Goal: Information Seeking & Learning: Learn about a topic

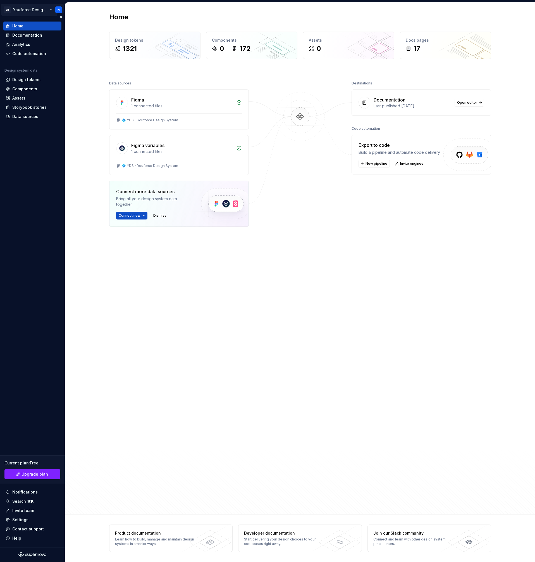
click at [36, 13] on html "VR Youforce Design system N Home Documentation Analytics Code automation Design…" at bounding box center [267, 281] width 535 height 562
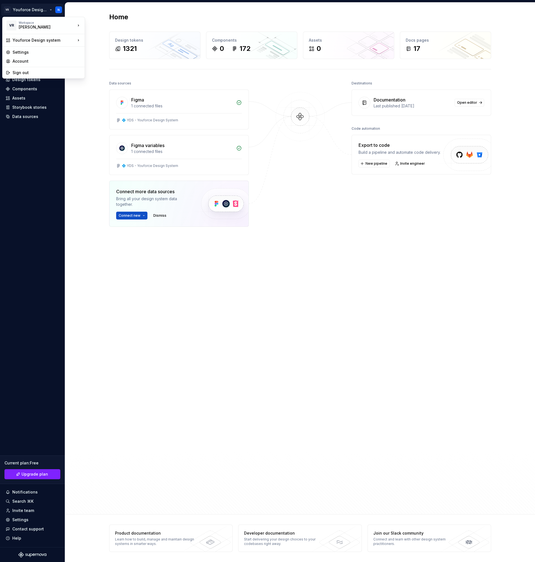
click at [93, 176] on html "VR Youforce Design system N Home Documentation Analytics Code automation Design…" at bounding box center [267, 281] width 535 height 562
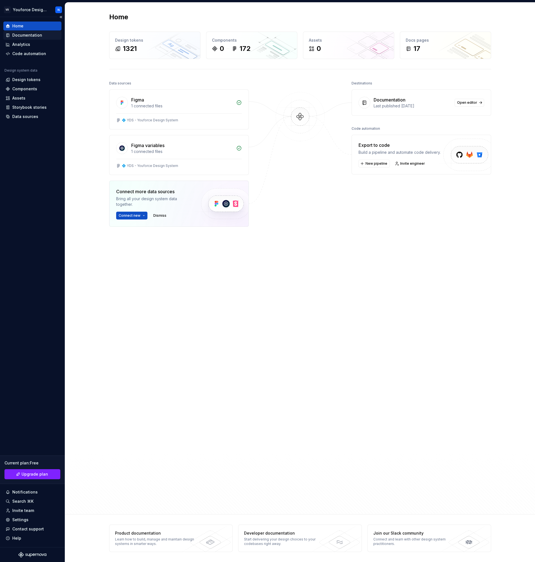
click at [39, 32] on div "Documentation" at bounding box center [27, 35] width 30 height 6
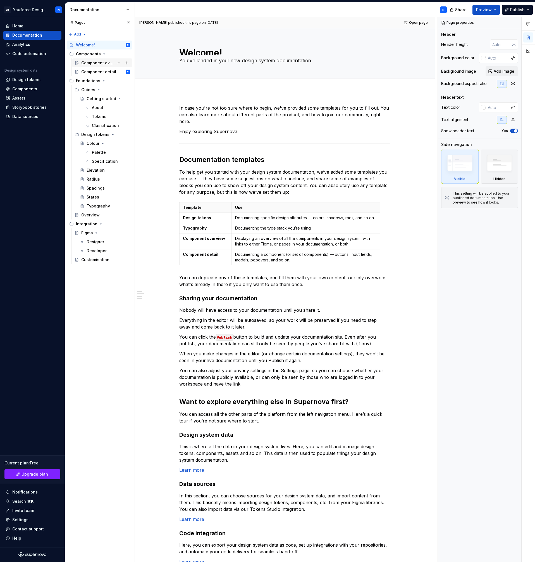
click at [94, 62] on div "Component overview" at bounding box center [97, 63] width 32 height 6
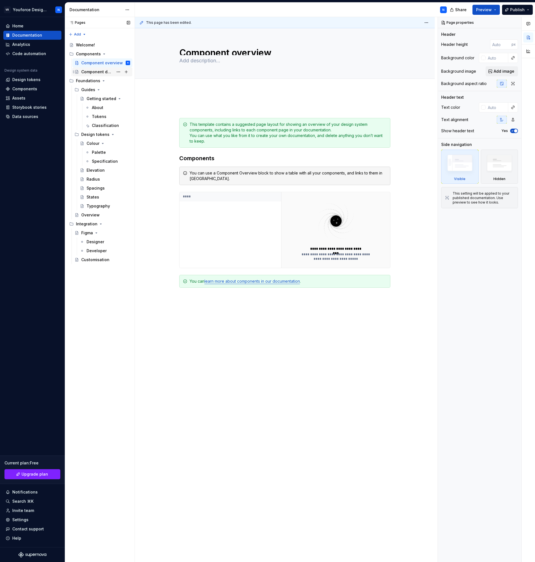
click at [102, 71] on div "Component detail" at bounding box center [97, 72] width 32 height 6
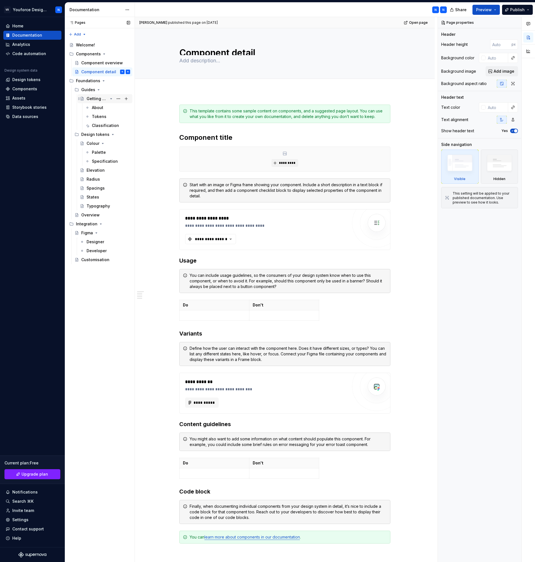
click at [95, 99] on div "Getting started" at bounding box center [97, 99] width 21 height 6
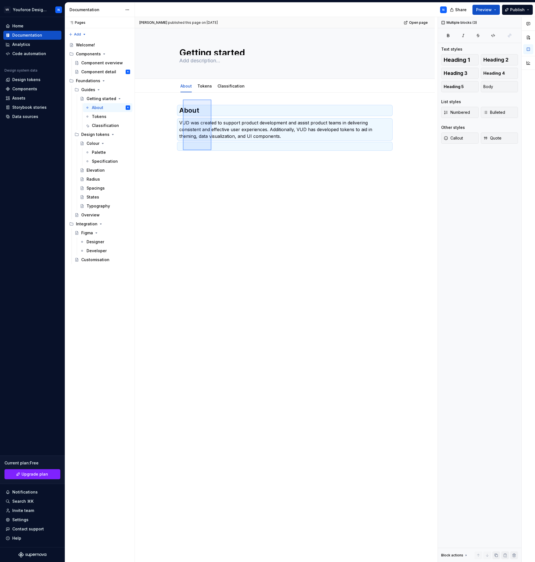
drag, startPoint x: 193, startPoint y: 118, endPoint x: 210, endPoint y: 150, distance: 36.4
click at [210, 150] on div "[PERSON_NAME] published this page on [DATE] Open page Getting started Edit head…" at bounding box center [286, 289] width 303 height 545
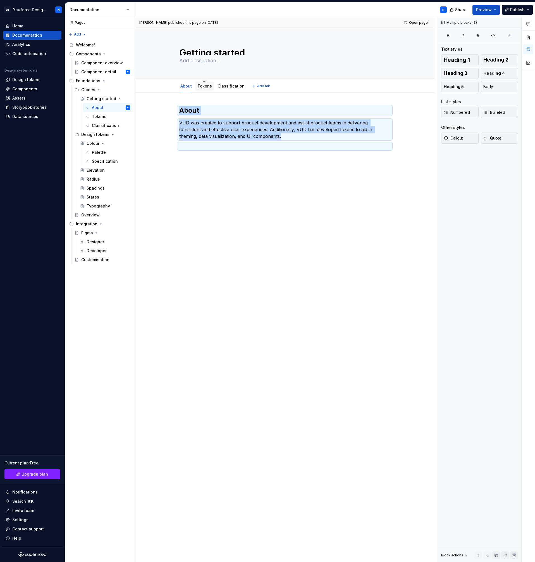
click at [204, 84] on link "Tokens" at bounding box center [205, 86] width 15 height 5
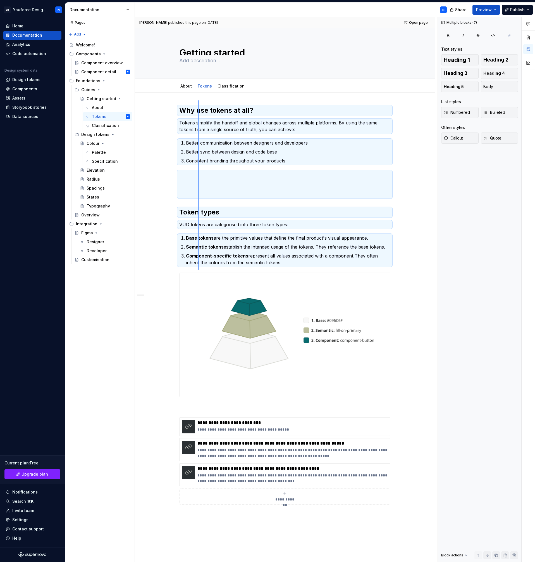
scroll to position [118, 0]
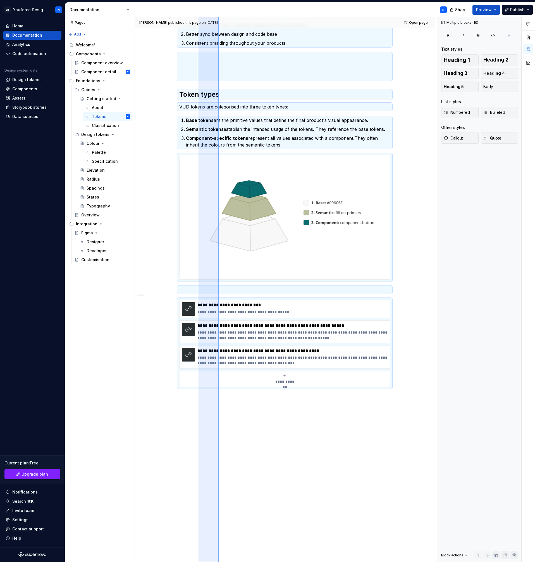
drag, startPoint x: 198, startPoint y: 126, endPoint x: 219, endPoint y: 707, distance: 581.3
click at [219, 561] on html "VR Youforce Design system N Home Documentation Analytics Code automation Design…" at bounding box center [267, 281] width 535 height 562
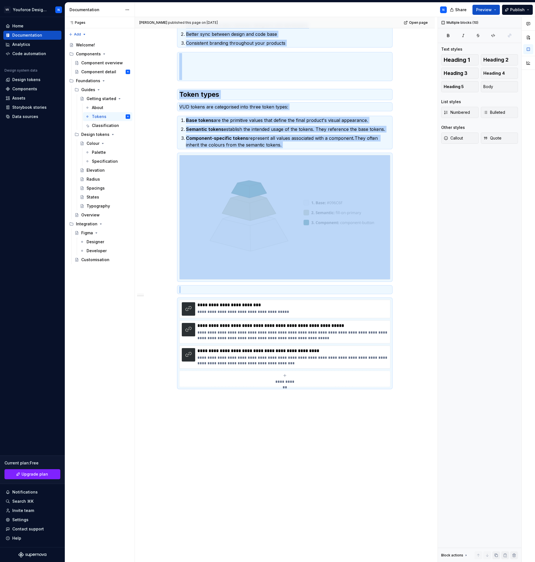
copy div "Why use tokens at all? Tokens simplify the handoff and global changes across mu…"
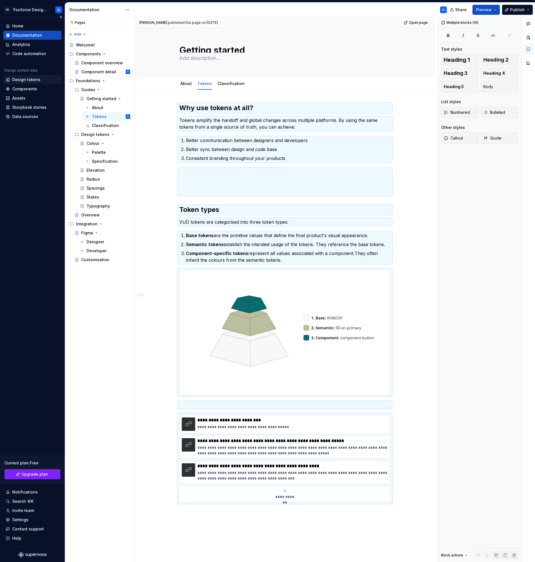
scroll to position [0, 0]
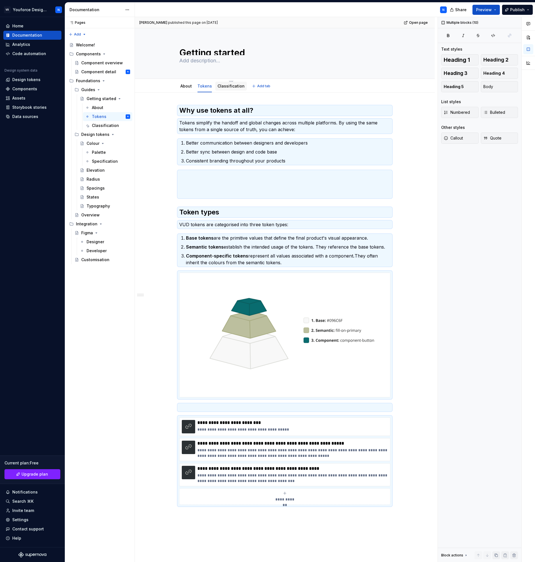
click at [227, 89] on div "Classification" at bounding box center [231, 86] width 27 height 6
click at [232, 86] on link "Classification" at bounding box center [231, 86] width 27 height 5
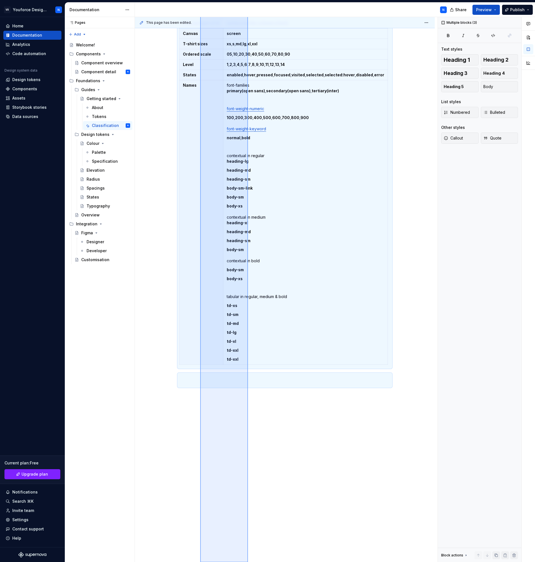
scroll to position [175, 0]
drag, startPoint x: 200, startPoint y: 98, endPoint x: 248, endPoint y: 617, distance: 521.4
click at [248, 561] on html "VR Youforce Design system N Home Documentation Analytics Code automation Design…" at bounding box center [267, 281] width 535 height 562
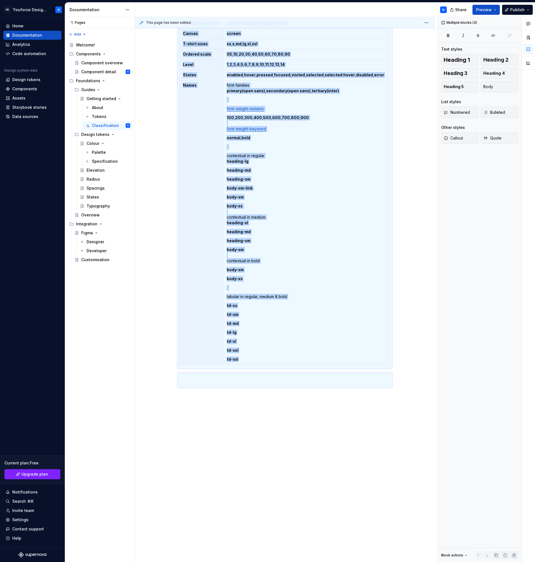
copy div "LOR ipsumd sit ametconse adipis el s doeiusm temporinci ut LabOre. Etdoloremag …"
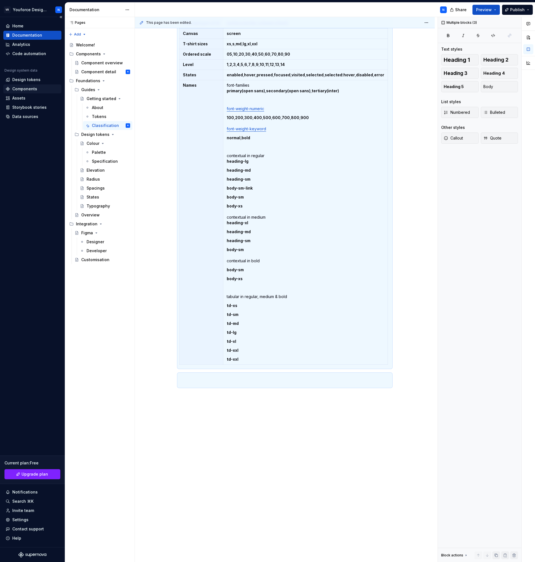
scroll to position [0, 0]
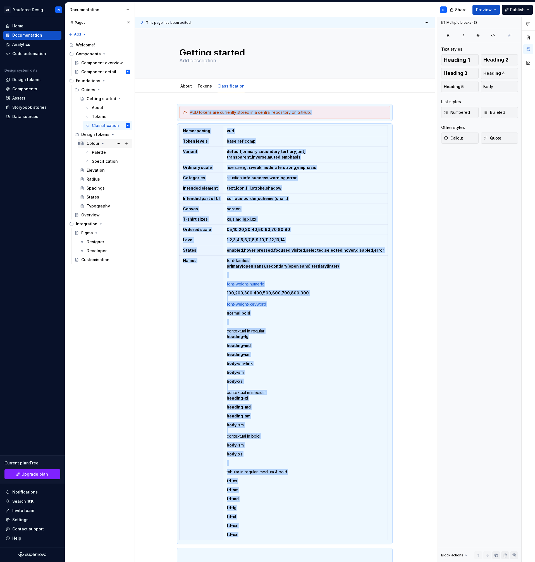
click at [95, 141] on div "Colour" at bounding box center [93, 144] width 13 height 6
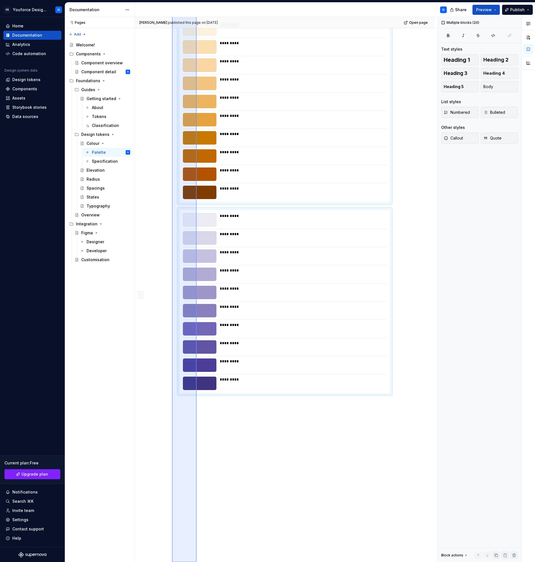
scroll to position [1129, 0]
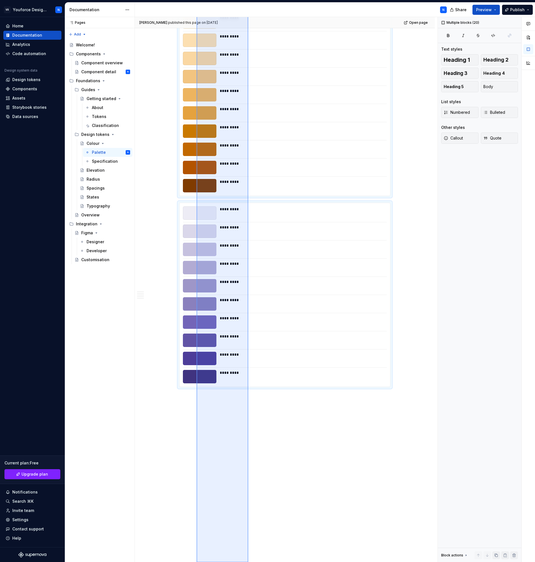
drag, startPoint x: 197, startPoint y: 99, endPoint x: 248, endPoint y: 646, distance: 549.2
click at [248, 561] on html "VR Youforce Design system N Home Documentation Analytics Code automation Design…" at bounding box center [267, 281] width 535 height 562
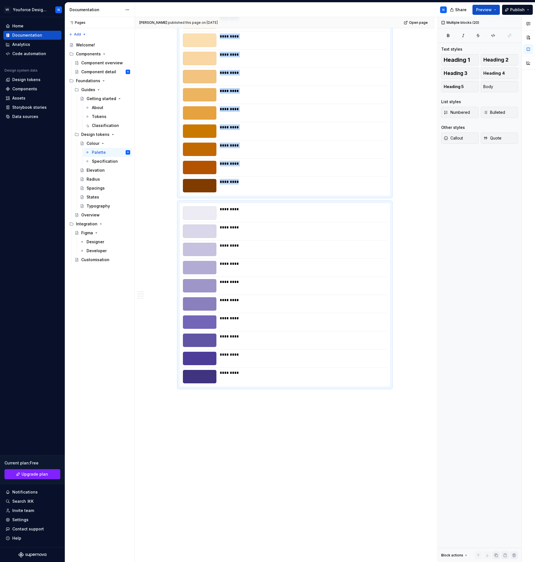
copy div "**********"
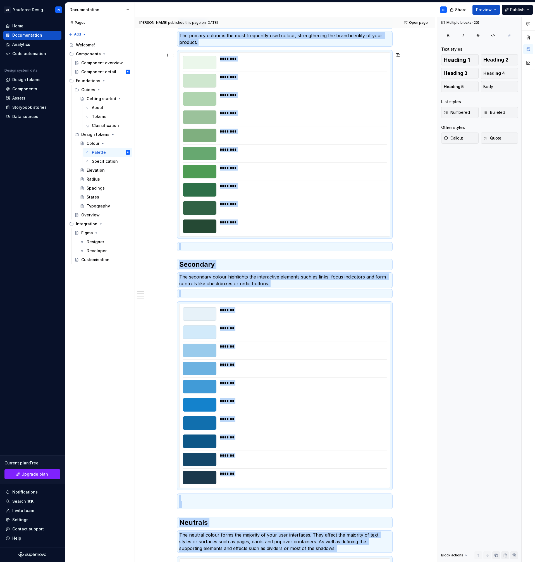
scroll to position [26, 0]
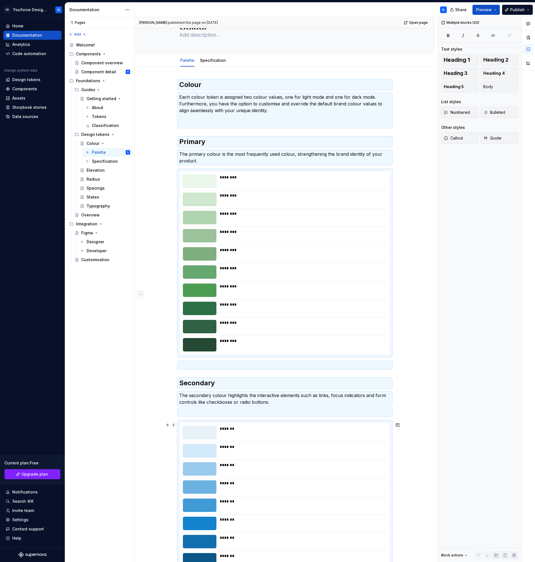
type textarea "*"
